Goal: Task Accomplishment & Management: Manage account settings

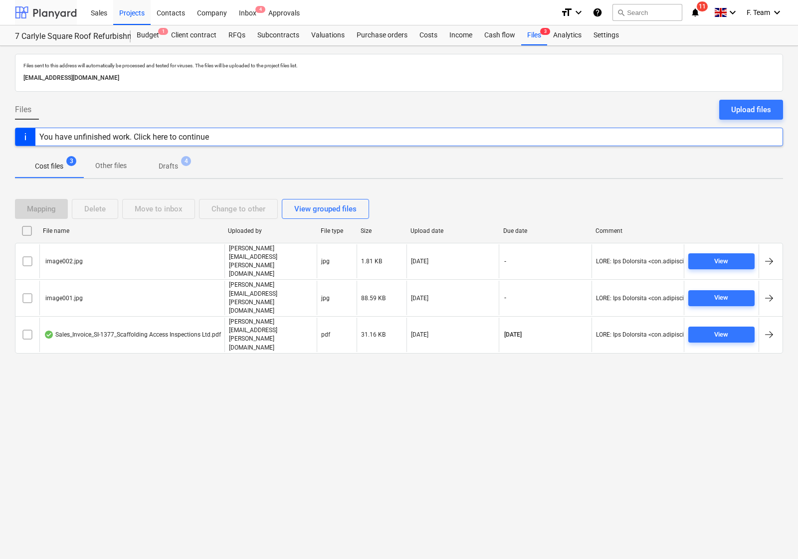
click at [36, 6] on div at bounding box center [46, 12] width 62 height 25
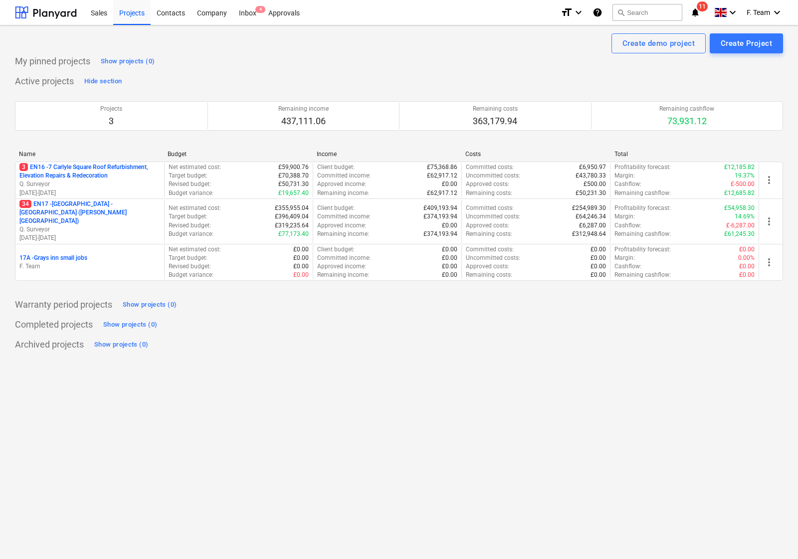
click at [693, 7] on icon "notifications" at bounding box center [695, 12] width 10 height 12
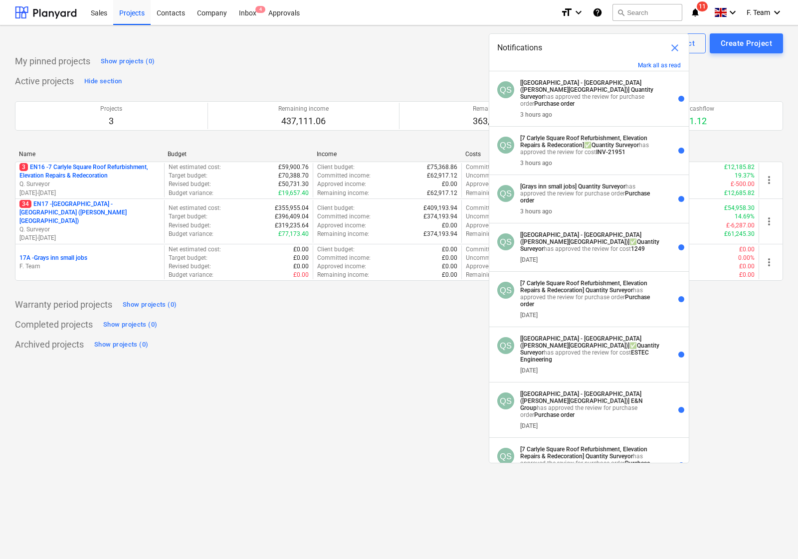
click at [239, 453] on div "Create demo project Create Project My pinned projects Show projects (0) Active …" at bounding box center [399, 291] width 798 height 533
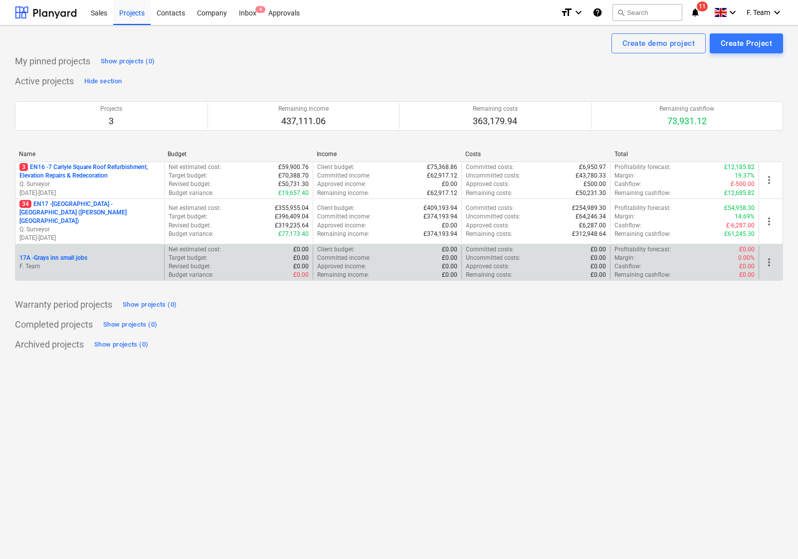
click at [100, 265] on div "17A - Grays inn small jobs F. Team" at bounding box center [89, 262] width 149 height 34
click at [71, 254] on p "17A - Grays inn small jobs" at bounding box center [53, 258] width 68 height 8
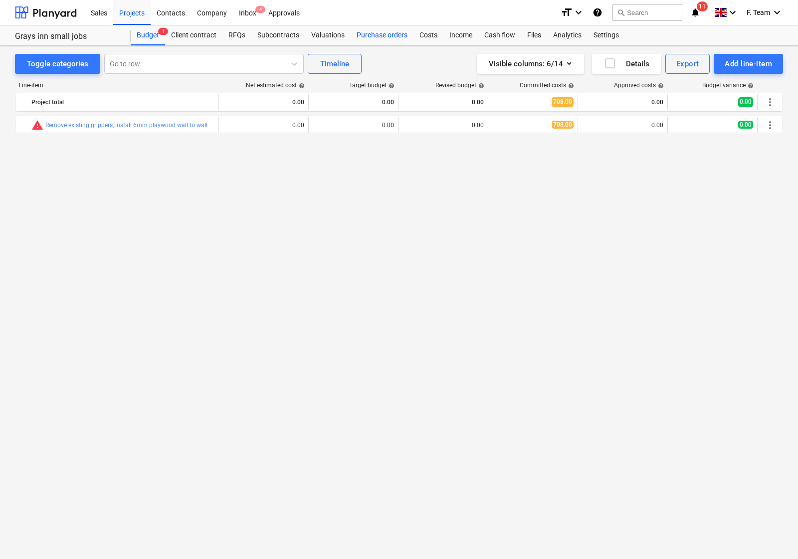
click at [369, 36] on div "Purchase orders" at bounding box center [381, 35] width 63 height 20
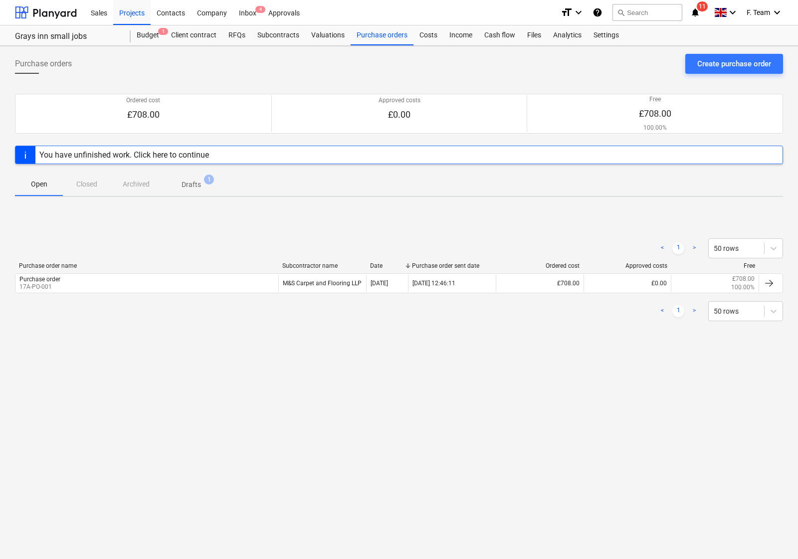
click at [185, 180] on p "Drafts" at bounding box center [190, 184] width 19 height 10
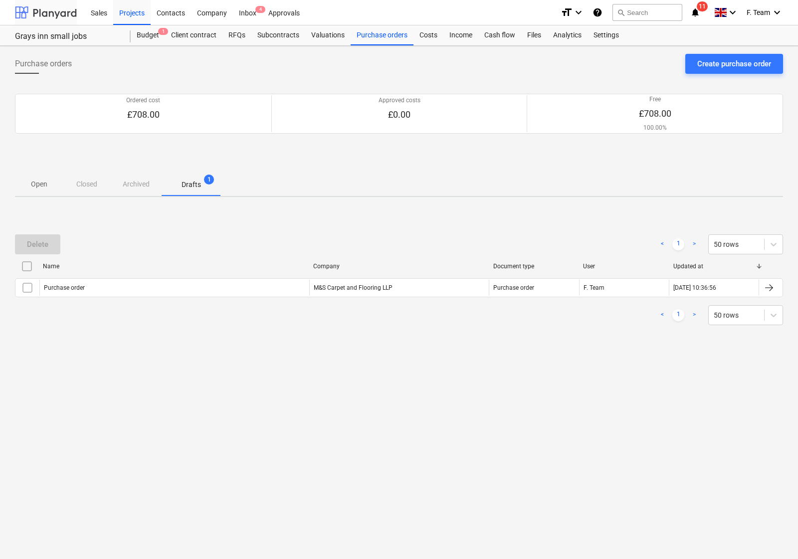
click at [35, 16] on div at bounding box center [46, 12] width 62 height 25
